Goal: Task Accomplishment & Management: Use online tool/utility

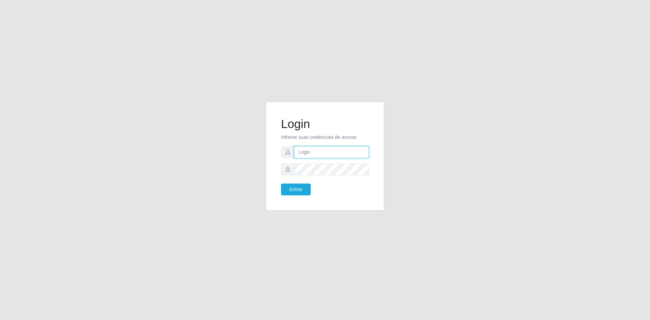
type input "[EMAIL_ADDRESS][PERSON_NAME][DOMAIN_NAME]"
click at [301, 189] on button "Entrar" at bounding box center [296, 190] width 30 height 12
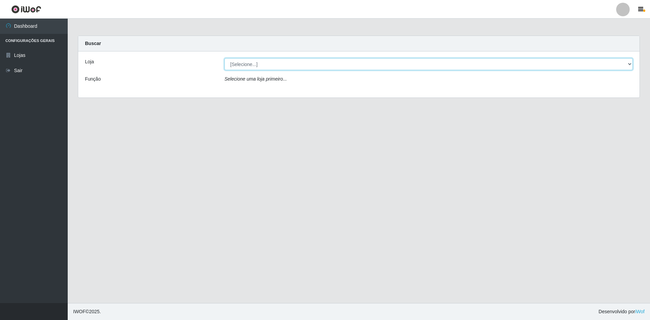
click at [311, 64] on select "[Selecione...] Hiper Queiroz - [GEOGRAPHIC_DATA] [GEOGRAPHIC_DATA] [GEOGRAPHIC_…" at bounding box center [429, 64] width 409 height 12
click at [225, 58] on select "[Selecione...] Hiper Queiroz - [GEOGRAPHIC_DATA] [GEOGRAPHIC_DATA] [GEOGRAPHIC_…" at bounding box center [429, 64] width 409 height 12
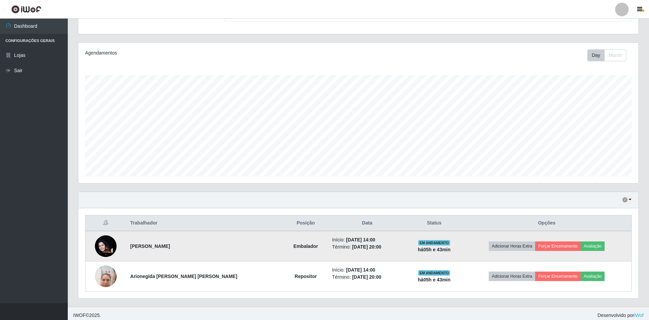
scroll to position [69, 0]
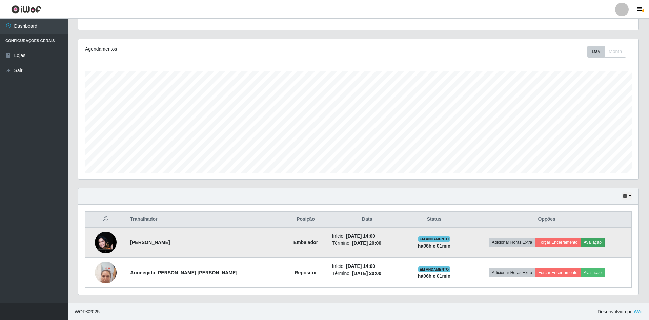
click at [595, 239] on td "Adicionar Horas Extra Forçar Encerramento Avaliação" at bounding box center [546, 242] width 169 height 30
click at [590, 242] on button "Avaliação" at bounding box center [592, 242] width 24 height 9
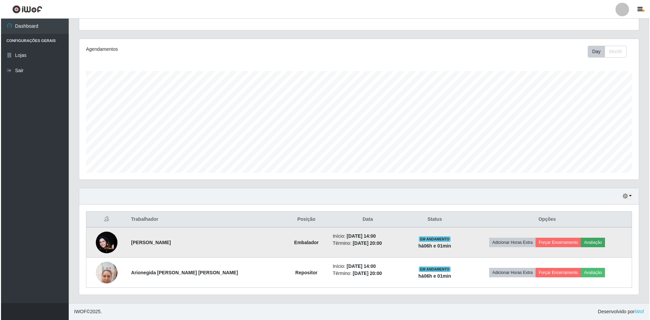
scroll to position [141, 557]
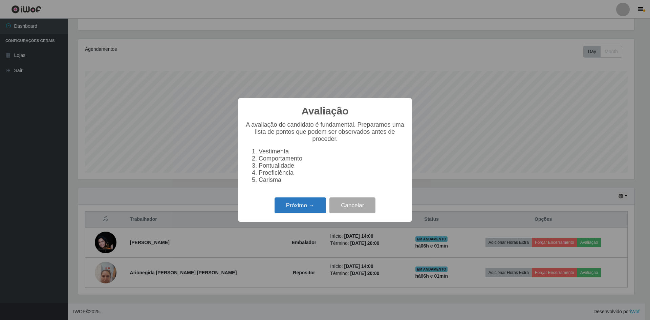
click at [313, 210] on button "Próximo →" at bounding box center [300, 206] width 51 height 16
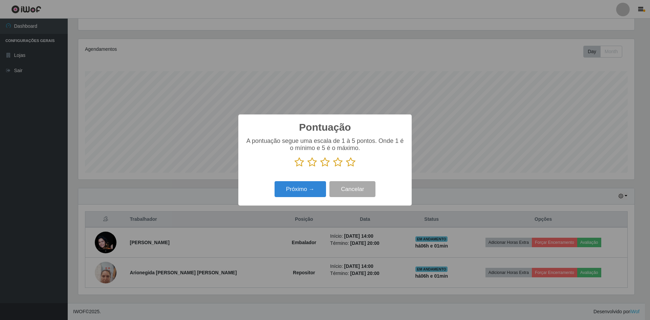
click at [353, 164] on icon at bounding box center [350, 162] width 9 height 10
click at [346, 167] on input "radio" at bounding box center [346, 167] width 0 height 0
click at [316, 190] on button "Próximo →" at bounding box center [300, 189] width 51 height 16
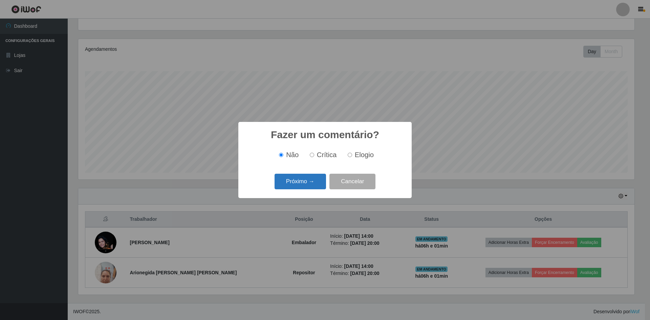
click at [310, 181] on button "Próximo →" at bounding box center [300, 182] width 51 height 16
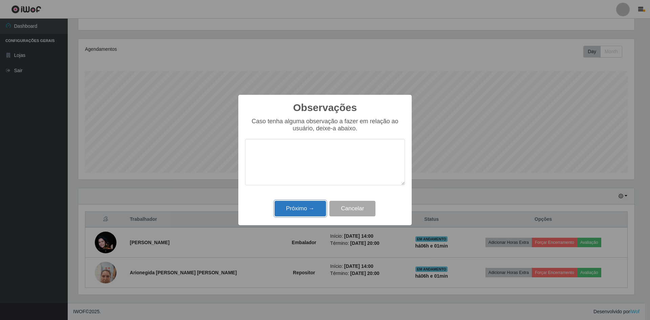
click at [322, 215] on button "Próximo →" at bounding box center [300, 209] width 51 height 16
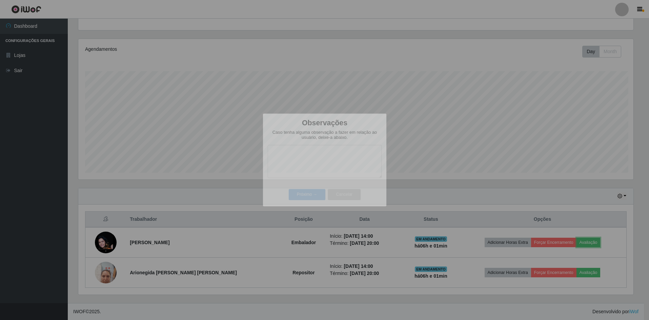
scroll to position [141, 560]
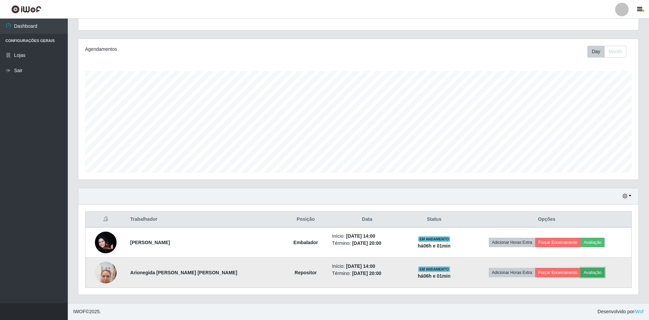
click at [580, 271] on button "Avaliação" at bounding box center [592, 272] width 24 height 9
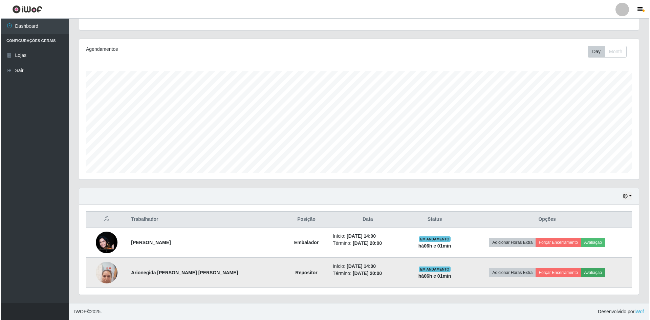
scroll to position [141, 557]
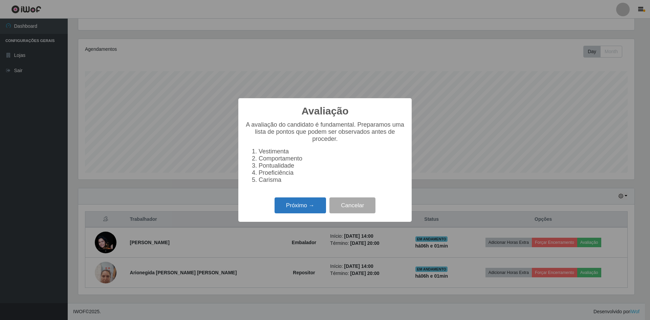
click at [287, 208] on button "Próximo →" at bounding box center [300, 206] width 51 height 16
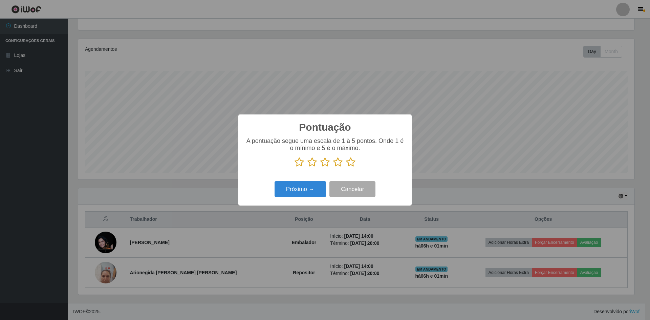
click at [337, 165] on icon at bounding box center [337, 162] width 9 height 10
click at [333, 167] on input "radio" at bounding box center [333, 167] width 0 height 0
click at [312, 190] on button "Próximo →" at bounding box center [300, 189] width 51 height 16
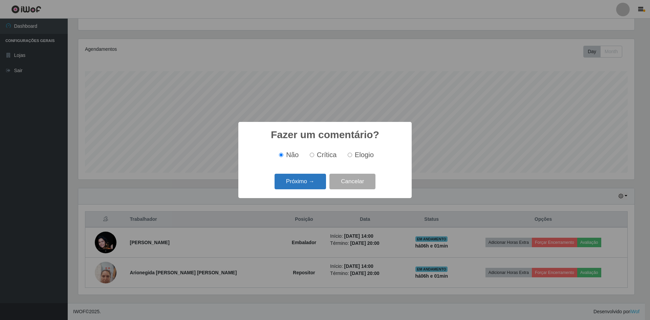
click at [314, 183] on button "Próximo →" at bounding box center [300, 182] width 51 height 16
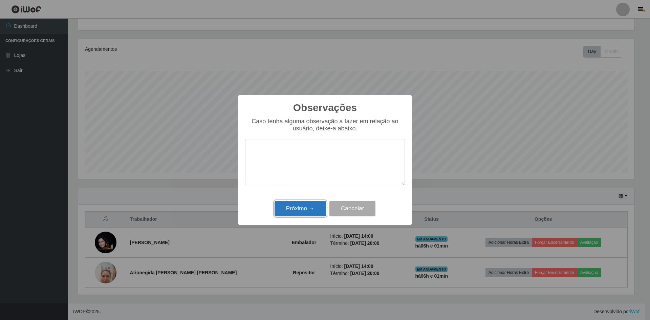
click at [310, 207] on button "Próximo →" at bounding box center [300, 209] width 51 height 16
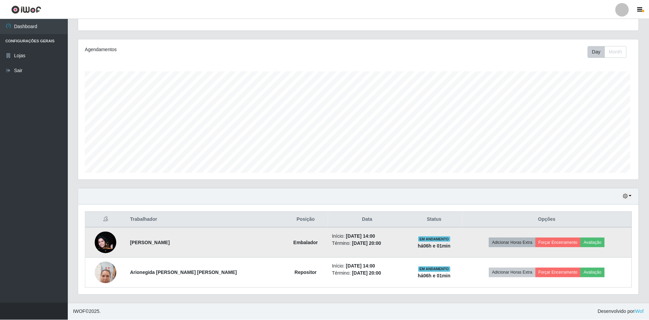
scroll to position [141, 560]
click at [561, 240] on button "Forçar Encerramento" at bounding box center [569, 242] width 45 height 9
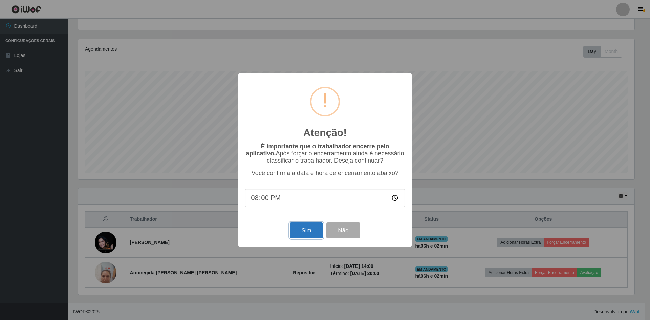
click at [296, 230] on button "Sim" at bounding box center [306, 231] width 33 height 16
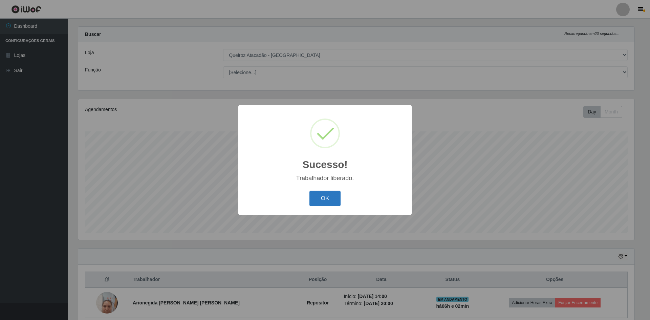
click at [329, 199] on button "OK" at bounding box center [326, 199] width 32 height 16
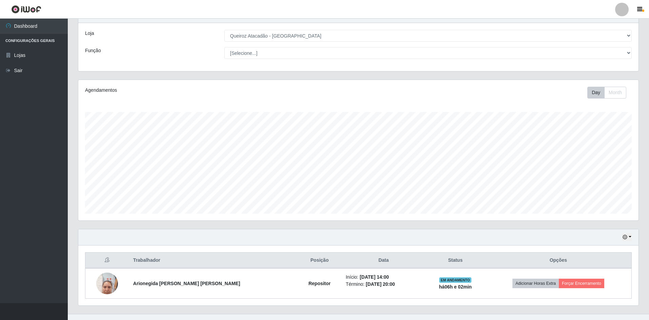
scroll to position [39, 0]
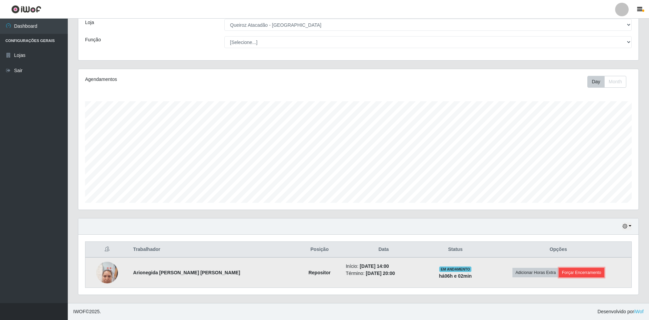
click at [571, 274] on button "Forçar Encerramento" at bounding box center [581, 272] width 45 height 9
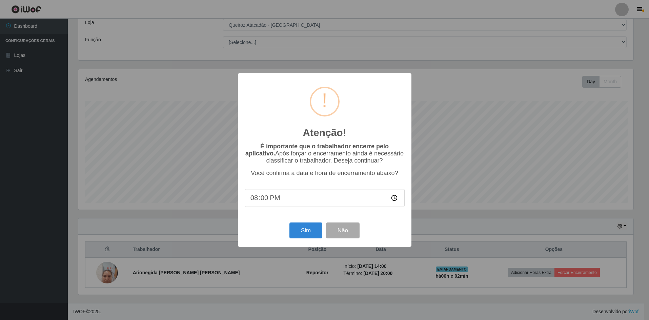
scroll to position [141, 557]
click at [304, 232] on button "Sim" at bounding box center [306, 231] width 33 height 16
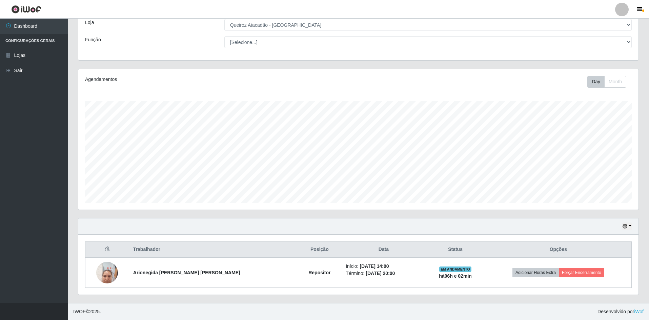
scroll to position [0, 0]
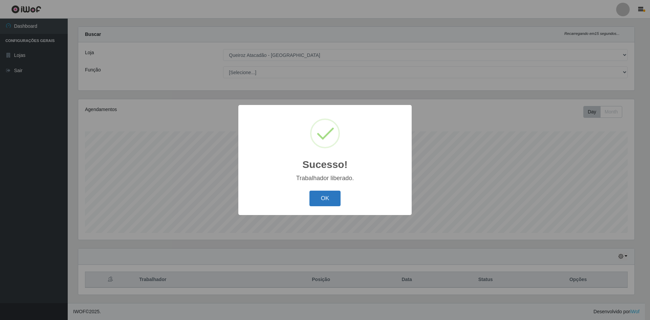
click at [336, 200] on button "OK" at bounding box center [326, 199] width 32 height 16
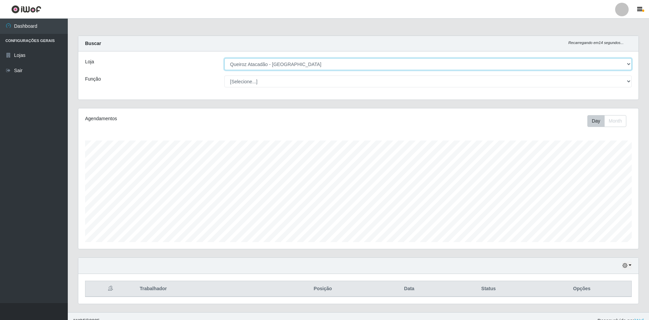
click at [390, 65] on select "[Selecione...] Hiper Queiroz - [GEOGRAPHIC_DATA] [GEOGRAPHIC_DATA] [GEOGRAPHIC_…" at bounding box center [427, 64] width 407 height 12
click at [224, 58] on select "[Selecione...] Hiper Queiroz - [GEOGRAPHIC_DATA] [GEOGRAPHIC_DATA] [GEOGRAPHIC_…" at bounding box center [427, 64] width 407 height 12
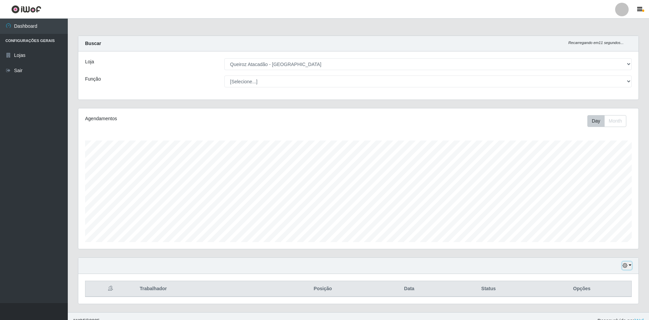
click at [628, 264] on button "button" at bounding box center [626, 266] width 9 height 8
click at [598, 240] on button "1 Semana" at bounding box center [605, 240] width 54 height 14
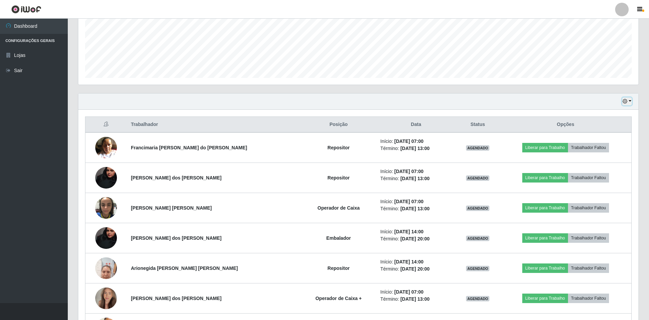
click at [627, 101] on button "button" at bounding box center [626, 102] width 9 height 8
click at [595, 127] on button "1 dia" at bounding box center [605, 128] width 54 height 14
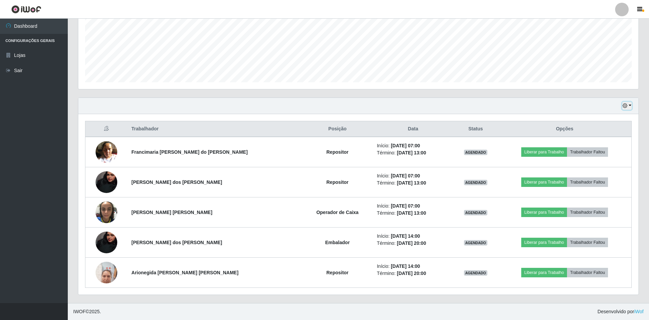
click at [629, 105] on button "button" at bounding box center [626, 106] width 9 height 8
click at [600, 143] on button "3 dias" at bounding box center [605, 146] width 54 height 14
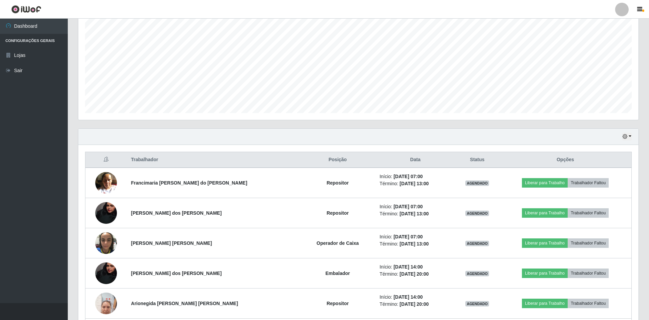
scroll to position [115, 0]
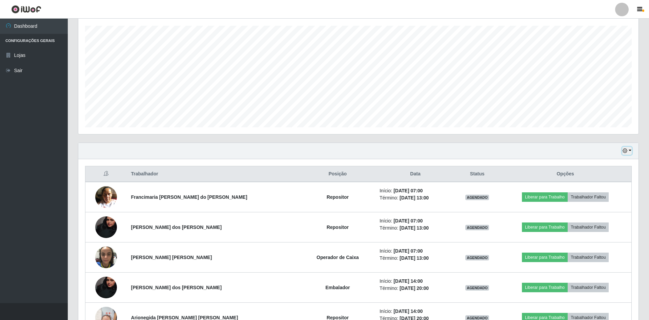
click at [628, 152] on button "button" at bounding box center [626, 151] width 9 height 8
click at [602, 209] on button "1 Semana" at bounding box center [605, 206] width 54 height 14
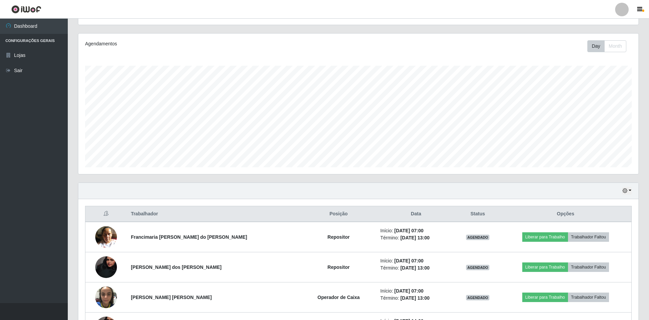
scroll to position [0, 0]
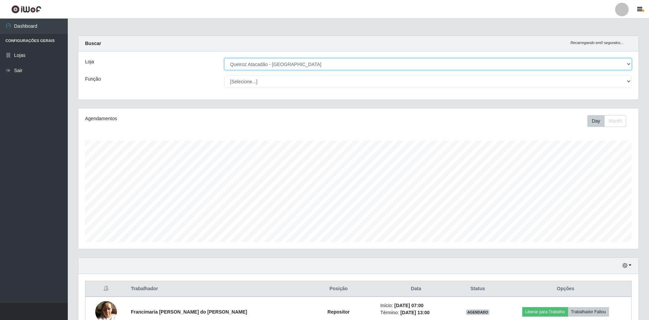
click at [373, 61] on select "[Selecione...] Hiper Queiroz - [GEOGRAPHIC_DATA] [GEOGRAPHIC_DATA] [GEOGRAPHIC_…" at bounding box center [427, 64] width 407 height 12
click at [224, 58] on select "[Selecione...] Hiper Queiroz - [GEOGRAPHIC_DATA] [GEOGRAPHIC_DATA] [GEOGRAPHIC_…" at bounding box center [427, 64] width 407 height 12
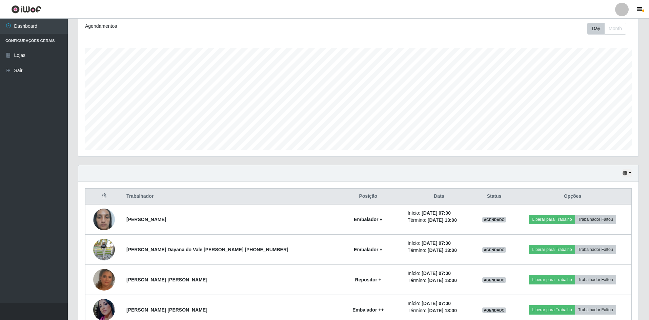
scroll to position [70, 0]
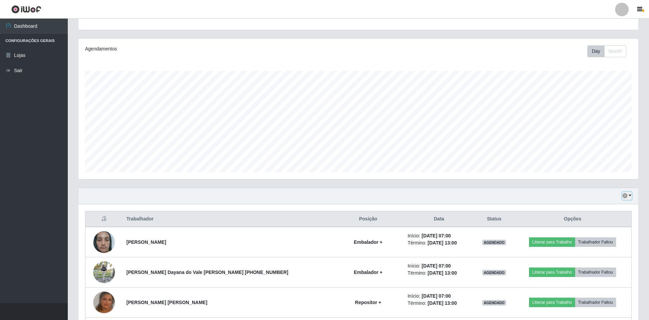
click at [628, 198] on button "button" at bounding box center [626, 196] width 9 height 8
click at [602, 231] on button "3 dias" at bounding box center [605, 236] width 54 height 14
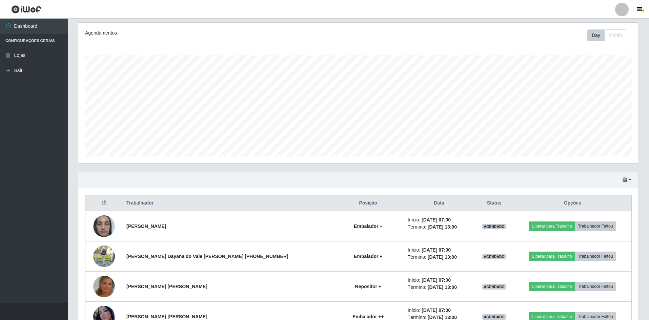
scroll to position [17, 0]
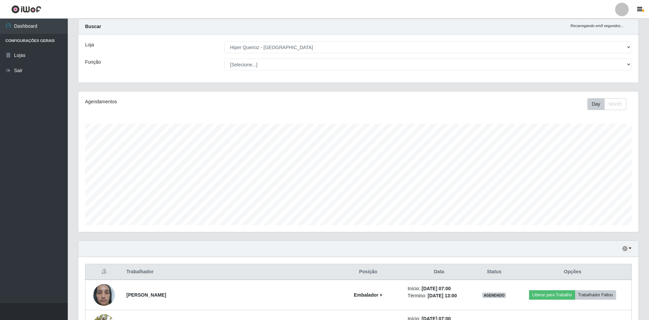
click at [631, 251] on div "Hoje 1 dia 3 dias 1 Semana Não encerrados" at bounding box center [358, 249] width 560 height 16
click at [628, 249] on button "button" at bounding box center [626, 249] width 9 height 8
click at [597, 195] on button "1 dia" at bounding box center [605, 195] width 54 height 14
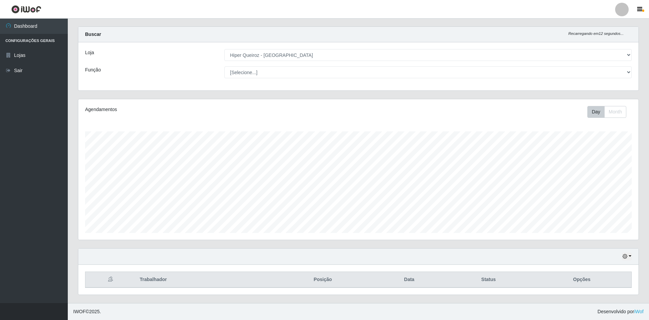
scroll to position [9, 0]
click at [376, 58] on select "[Selecione...] Hiper Queiroz - [GEOGRAPHIC_DATA] [GEOGRAPHIC_DATA] [GEOGRAPHIC_…" at bounding box center [427, 55] width 407 height 12
select select "517"
click at [224, 51] on select "[Selecione...] Hiper Queiroz - [GEOGRAPHIC_DATA] [GEOGRAPHIC_DATA] [GEOGRAPHIC_…" at bounding box center [427, 55] width 407 height 12
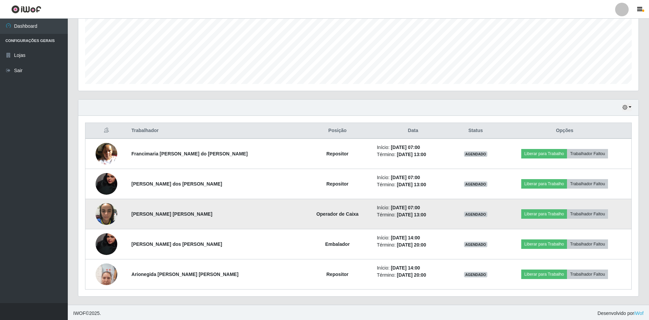
scroll to position [160, 0]
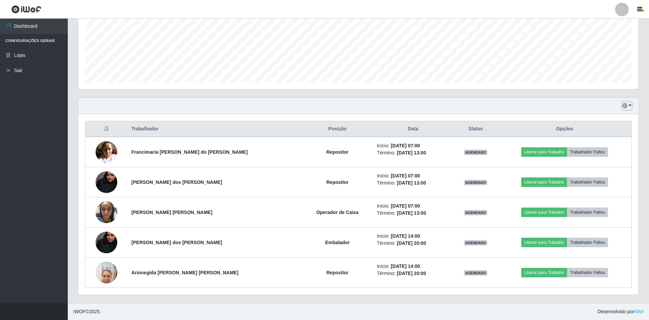
click at [628, 106] on button "button" at bounding box center [626, 106] width 9 height 8
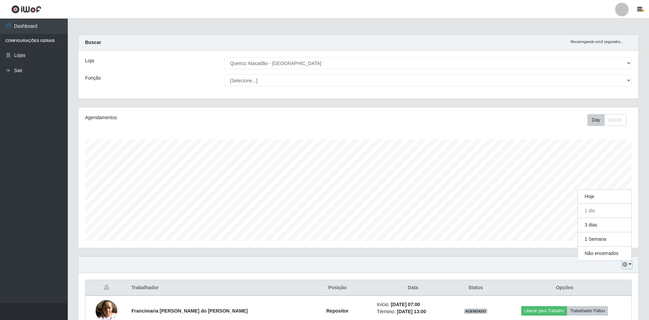
scroll to position [0, 0]
